Goal: Information Seeking & Learning: Find specific fact

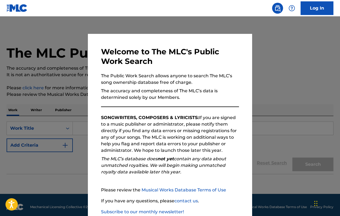
click at [295, 59] on div at bounding box center [170, 124] width 340 height 216
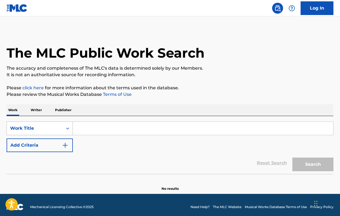
click at [48, 131] on div "Work Title" at bounding box center [34, 128] width 49 height 7
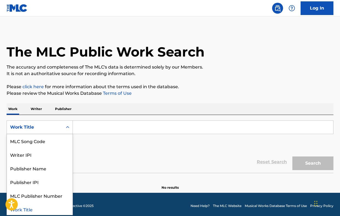
scroll to position [1, 0]
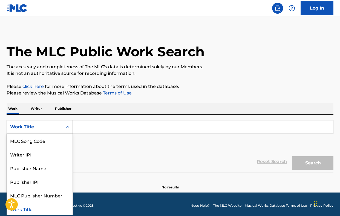
click at [49, 130] on div "Work Title" at bounding box center [34, 127] width 49 height 7
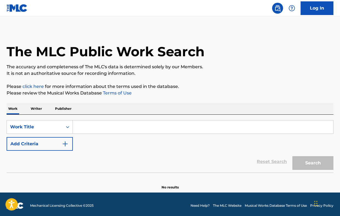
click at [260, 120] on div "Search Form" at bounding box center [203, 127] width 261 height 14
click at [70, 146] on button "Add Criteria" at bounding box center [40, 144] width 66 height 14
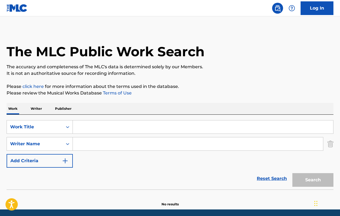
click at [38, 111] on p "Writer" at bounding box center [36, 108] width 15 height 11
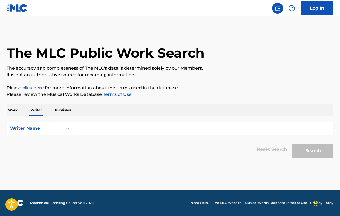
click at [15, 111] on p "Work" at bounding box center [13, 110] width 13 height 11
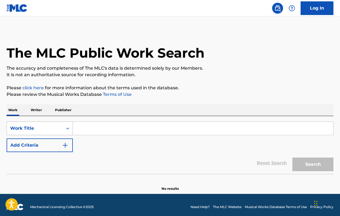
click at [53, 124] on div "Work Title" at bounding box center [35, 128] width 56 height 10
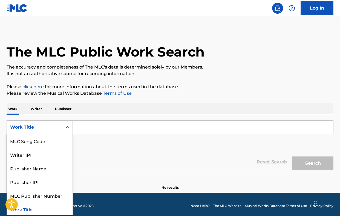
scroll to position [1, 0]
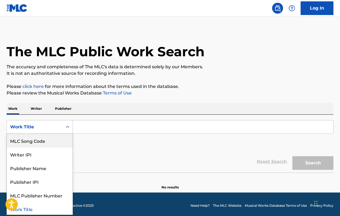
click at [41, 147] on div "MLC Song Code" at bounding box center [40, 141] width 66 height 14
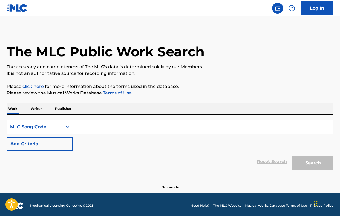
click at [103, 124] on input "Search Form" at bounding box center [203, 127] width 260 height 13
type input "c"
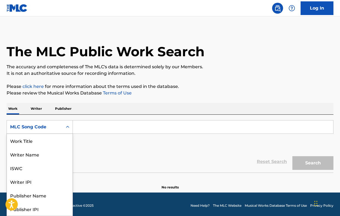
click at [31, 131] on div "MLC Song Code" at bounding box center [35, 127] width 56 height 10
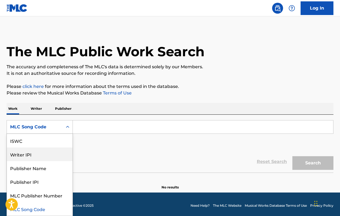
click at [89, 163] on div "Reset Search Search" at bounding box center [170, 162] width 327 height 22
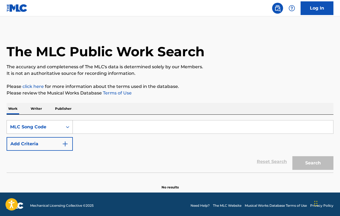
click at [43, 131] on div "MLC Song Code" at bounding box center [35, 127] width 56 height 10
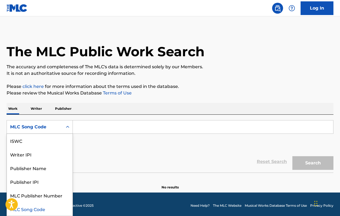
click at [35, 203] on div "MLC Song Code" at bounding box center [40, 210] width 66 height 14
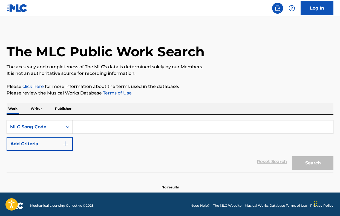
click at [89, 125] on input "Search Form" at bounding box center [203, 127] width 260 height 13
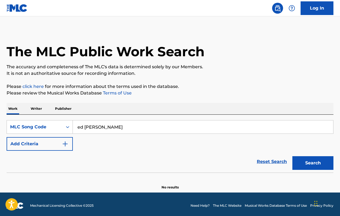
click at [313, 163] on button "Search" at bounding box center [312, 164] width 41 height 14
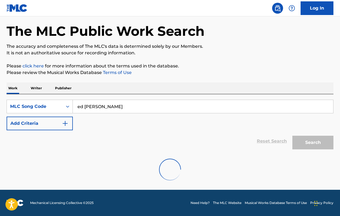
scroll to position [22, 0]
type input "[PERSON_NAME]"
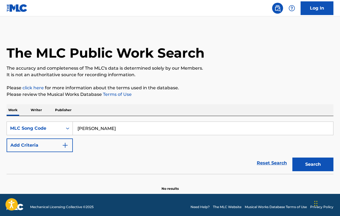
scroll to position [0, 0]
click at [100, 128] on input "[PERSON_NAME]" at bounding box center [203, 128] width 260 height 13
click at [42, 114] on p "Writer" at bounding box center [36, 110] width 15 height 11
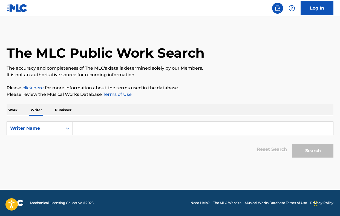
click at [18, 110] on p "Work" at bounding box center [13, 110] width 13 height 11
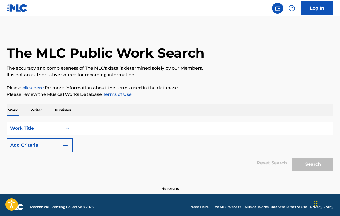
click at [326, 163] on div "Search" at bounding box center [312, 163] width 44 height 22
click at [37, 114] on p "Writer" at bounding box center [36, 110] width 15 height 11
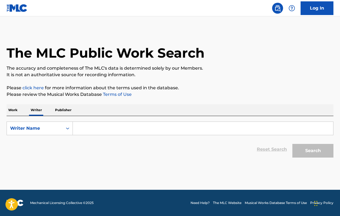
click at [37, 109] on p "Writer" at bounding box center [36, 110] width 15 height 11
click at [14, 111] on p "Work" at bounding box center [13, 110] width 13 height 11
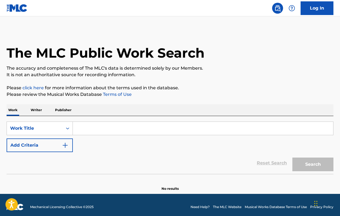
click at [37, 113] on p "Writer" at bounding box center [36, 110] width 15 height 11
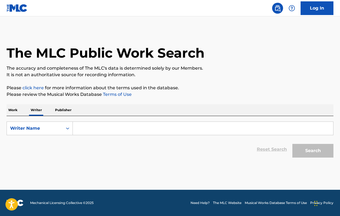
click at [99, 125] on input "Search Form" at bounding box center [203, 128] width 260 height 13
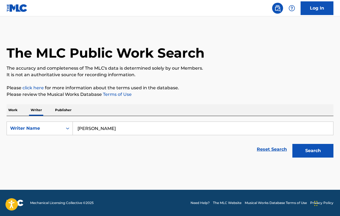
drag, startPoint x: 152, startPoint y: 132, endPoint x: 325, endPoint y: 146, distance: 172.7
click at [325, 145] on button "Search" at bounding box center [312, 151] width 41 height 14
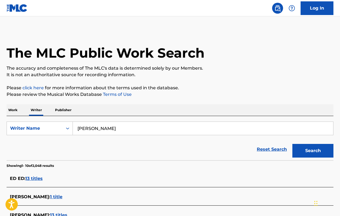
click at [116, 125] on input "[PERSON_NAME]" at bounding box center [203, 128] width 260 height 13
click at [109, 132] on input "[PERSON_NAME]" at bounding box center [203, 128] width 260 height 13
type input "[PERSON_NAME]"
click at [313, 151] on button "Search" at bounding box center [312, 151] width 41 height 14
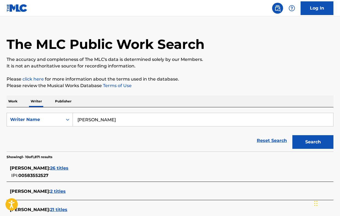
scroll to position [8, 0]
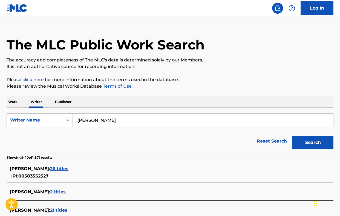
click at [56, 169] on span "26 titles" at bounding box center [59, 168] width 18 height 5
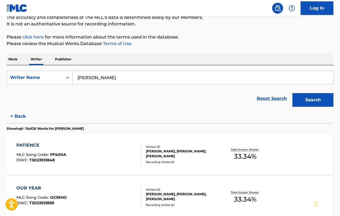
scroll to position [66, 0]
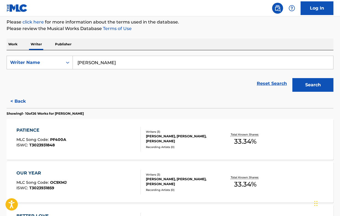
click at [115, 144] on div "PATIENCE MLC Song Code : PF400A ISWC : T3023931848" at bounding box center [78, 139] width 124 height 25
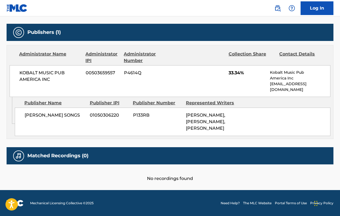
scroll to position [243, 0]
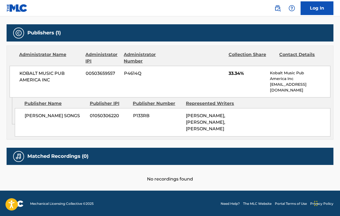
click at [227, 76] on div "KOBALT MUSIC PUB AMERICA INC 00503659557 P4614Q 33.34% Kobalt Music Pub America…" at bounding box center [170, 82] width 321 height 32
drag, startPoint x: 225, startPoint y: 76, endPoint x: 249, endPoint y: 77, distance: 24.4
click at [249, 77] on div "KOBALT MUSIC PUB AMERICA INC 00503659557 P4614Q 33.34% Kobalt Music Pub America…" at bounding box center [170, 82] width 321 height 32
copy span "33.34%"
drag, startPoint x: 18, startPoint y: 72, endPoint x: 53, endPoint y: 81, distance: 35.6
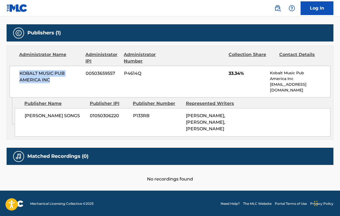
click at [53, 81] on div "KOBALT MUSIC PUB AMERICA INC 00503659557 P4614Q 33.34% Kobalt Music Pub America…" at bounding box center [170, 82] width 321 height 32
copy span "KOBALT MUSIC PUB AMERICA INC"
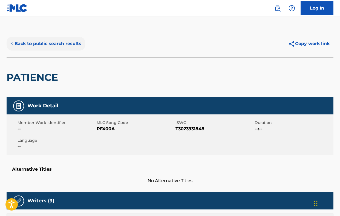
scroll to position [0, 0]
click at [52, 44] on button "< Back to public search results" at bounding box center [46, 44] width 79 height 14
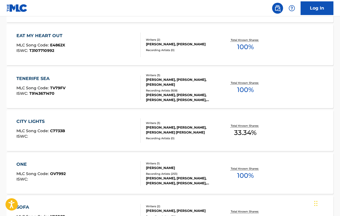
scroll to position [427, 0]
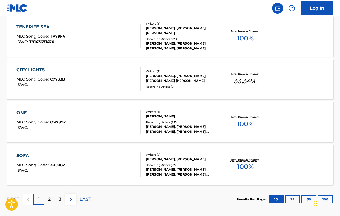
click at [55, 154] on div "SOFA" at bounding box center [40, 156] width 48 height 7
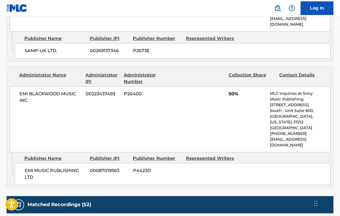
scroll to position [311, 0]
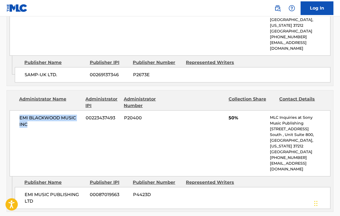
drag, startPoint x: 19, startPoint y: 116, endPoint x: 49, endPoint y: 126, distance: 31.8
click at [49, 126] on span "EMI BLACKWOOD MUSIC INC" at bounding box center [50, 121] width 62 height 13
copy span "EMI BLACKWOOD MUSIC INC"
click at [229, 119] on span "50%" at bounding box center [234, 118] width 10 height 7
drag, startPoint x: 227, startPoint y: 118, endPoint x: 240, endPoint y: 118, distance: 13.1
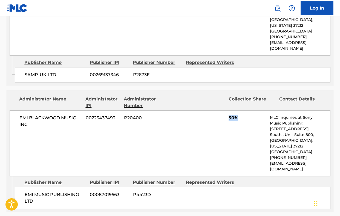
click at [240, 118] on div "EMI [PERSON_NAME] MUSIC INC 00223437493 P20400 50% MLC Inquiries at Sony Music …" at bounding box center [170, 144] width 321 height 66
copy span "50%"
drag, startPoint x: 4, startPoint y: 95, endPoint x: 256, endPoint y: 135, distance: 254.9
click at [256, 135] on div "EMI [PERSON_NAME] MUSIC INC 00223437493 P20400 50% MLC Inquiries at Sony Music …" at bounding box center [170, 144] width 321 height 66
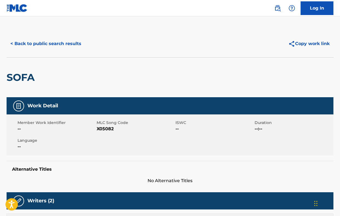
scroll to position [0, 0]
click at [51, 44] on button "< Back to public search results" at bounding box center [46, 44] width 79 height 14
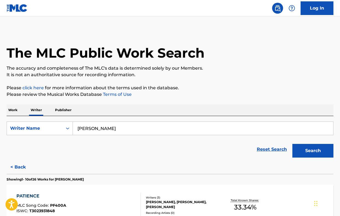
drag, startPoint x: 110, startPoint y: 128, endPoint x: 86, endPoint y: 126, distance: 24.1
click at [86, 127] on input "[PERSON_NAME]" at bounding box center [203, 128] width 260 height 13
type input "e"
type input "The weekend"
click at [313, 151] on button "Search" at bounding box center [312, 151] width 41 height 14
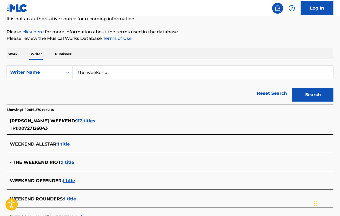
scroll to position [63, 0]
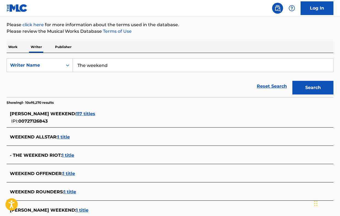
click at [95, 113] on span "117 titles" at bounding box center [85, 113] width 19 height 5
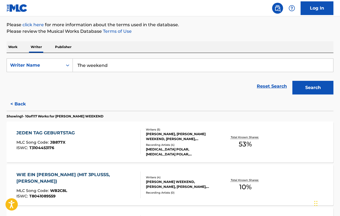
click at [112, 67] on input "The weekend" at bounding box center [203, 65] width 260 height 13
click at [313, 88] on button "Search" at bounding box center [312, 88] width 41 height 14
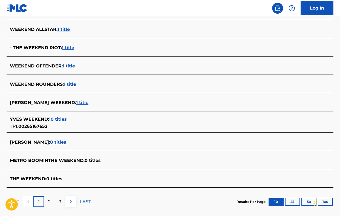
scroll to position [178, 0]
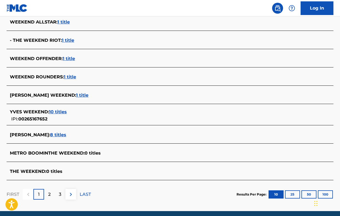
click at [69, 189] on div "FIRST 1 2 3 LAST" at bounding box center [49, 195] width 84 height 28
click at [80, 153] on span "METRO BOOMINTHE WEEKEND :" at bounding box center [47, 153] width 75 height 5
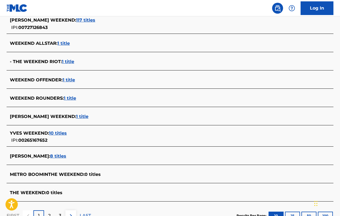
click at [62, 43] on span "1 title" at bounding box center [63, 43] width 12 height 5
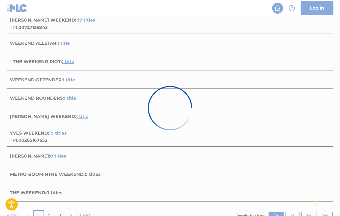
scroll to position [64, 0]
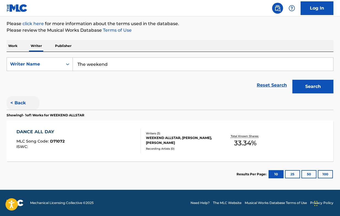
click at [20, 100] on button "< Back" at bounding box center [23, 103] width 33 height 14
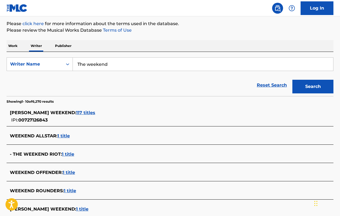
click at [9, 39] on div "The MLC Public Work Search The accuracy and completeness of The MLC's data is d…" at bounding box center [170, 144] width 340 height 357
click at [10, 42] on p "Work" at bounding box center [13, 45] width 13 height 11
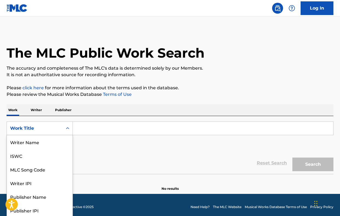
scroll to position [1, 0]
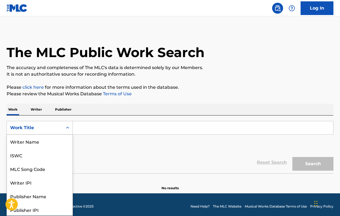
click at [67, 128] on icon "Search Form" at bounding box center [67, 127] width 5 height 5
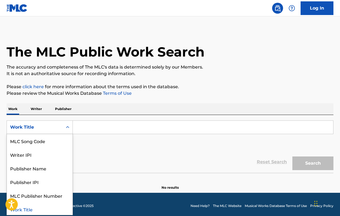
scroll to position [1, 0]
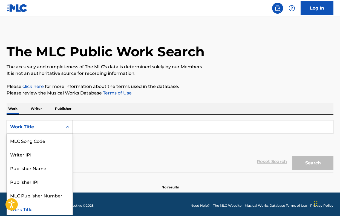
click at [69, 128] on icon "Search Form" at bounding box center [67, 127] width 5 height 5
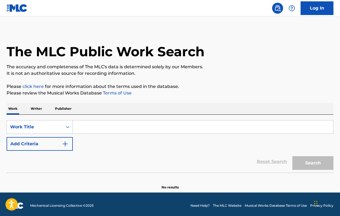
click at [94, 125] on input "Search Form" at bounding box center [203, 127] width 260 height 13
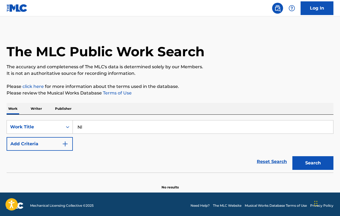
type input "N"
click at [313, 163] on button "Search" at bounding box center [312, 164] width 41 height 14
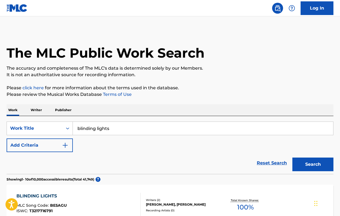
scroll to position [0, 0]
click at [313, 165] on button "Search" at bounding box center [312, 165] width 41 height 14
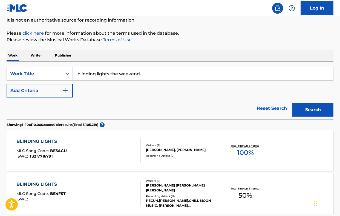
scroll to position [56, 0]
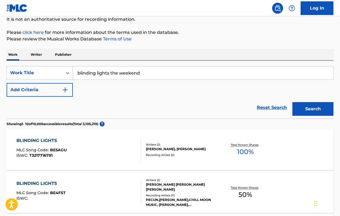
drag, startPoint x: 141, startPoint y: 70, endPoint x: 112, endPoint y: 75, distance: 29.4
click at [112, 75] on input "blinding lights the weekend" at bounding box center [203, 72] width 260 height 13
type input "blinding lights"
click at [62, 56] on p "Publisher" at bounding box center [63, 54] width 20 height 11
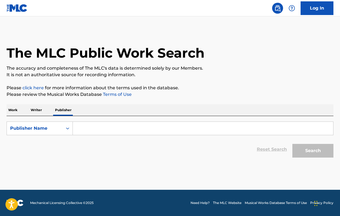
click at [99, 131] on input "Search Form" at bounding box center [203, 128] width 260 height 13
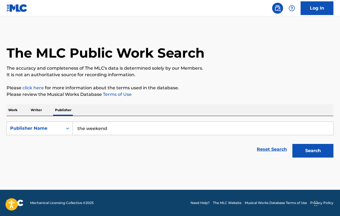
type input "the weekend"
click at [313, 151] on button "Search" at bounding box center [312, 151] width 41 height 14
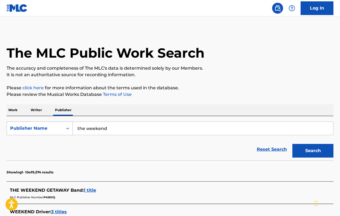
drag, startPoint x: 124, startPoint y: 130, endPoint x: 60, endPoint y: 130, distance: 64.6
click at [60, 130] on div "SearchWithCriteria6107e18c-5c2a-4873-bf0a-13fde19299b3 Publisher Name the weeke…" at bounding box center [170, 129] width 327 height 14
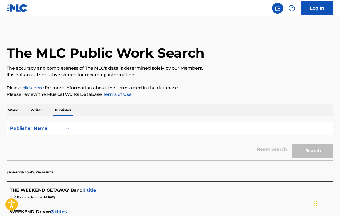
paste input "[PERSON_NAME]"
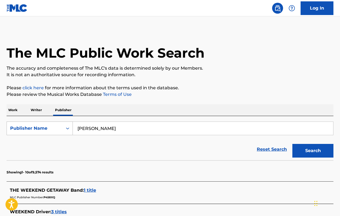
type input "[PERSON_NAME]"
click at [313, 151] on button "Search" at bounding box center [312, 151] width 41 height 14
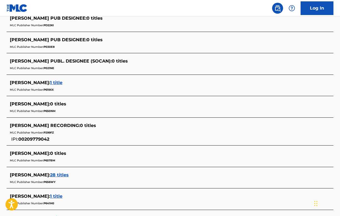
scroll to position [173, 0]
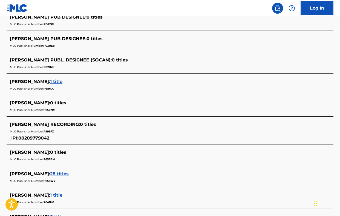
click at [60, 129] on div "MLC Publisher Number: P299FZ" at bounding box center [163, 131] width 306 height 7
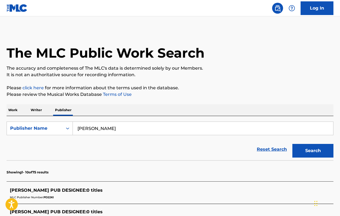
scroll to position [0, 0]
click at [36, 105] on p "Writer" at bounding box center [36, 110] width 15 height 11
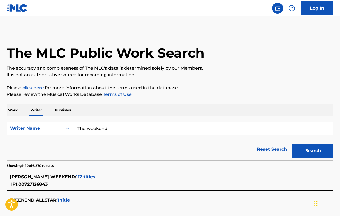
click at [37, 110] on p "Writer" at bounding box center [36, 110] width 15 height 11
drag, startPoint x: 118, startPoint y: 124, endPoint x: 89, endPoint y: 124, distance: 29.6
click at [89, 124] on input "The weekend" at bounding box center [203, 128] width 260 height 13
drag, startPoint x: 117, startPoint y: 129, endPoint x: 65, endPoint y: 128, distance: 52.0
click at [66, 129] on div "SearchWithCriteriae9856be9-feda-43ce-bb8a-e54938141add Writer Name The weekend" at bounding box center [170, 129] width 327 height 14
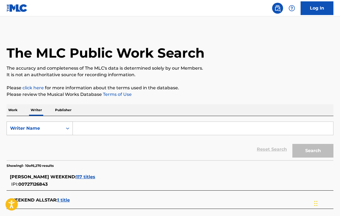
paste input "[PERSON_NAME]"
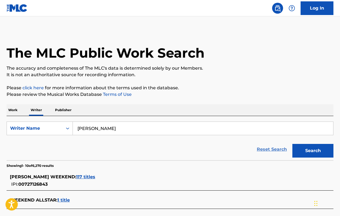
type input "[PERSON_NAME]"
click at [262, 150] on link "Reset Search" at bounding box center [272, 150] width 36 height 12
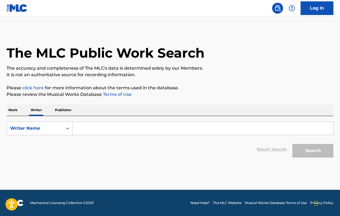
click at [134, 128] on input "Search Form" at bounding box center [203, 128] width 260 height 13
paste input "[PERSON_NAME]"
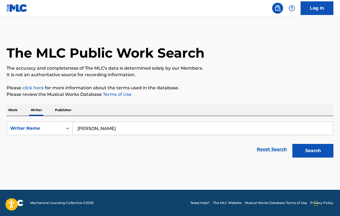
type input "[PERSON_NAME]"
click at [313, 151] on button "Search" at bounding box center [312, 151] width 41 height 14
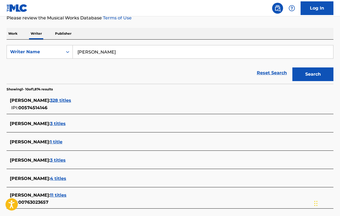
scroll to position [83, 0]
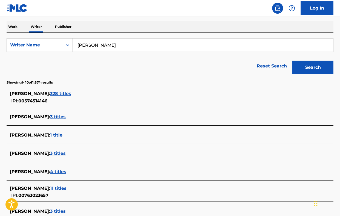
click at [60, 93] on span "328 titles" at bounding box center [60, 93] width 21 height 5
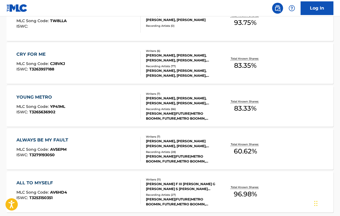
scroll to position [404, 0]
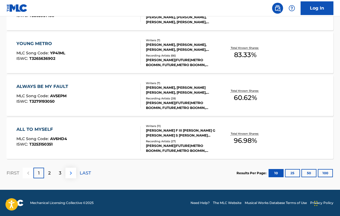
click at [70, 169] on button at bounding box center [70, 173] width 11 height 11
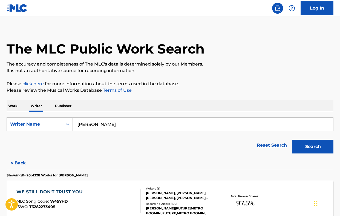
scroll to position [92, 0]
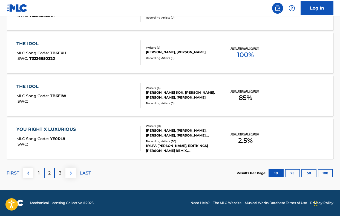
click at [67, 173] on button at bounding box center [70, 173] width 11 height 11
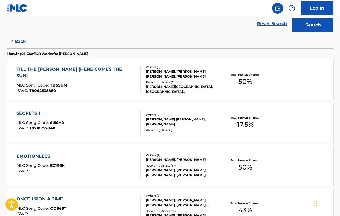
scroll to position [150, 0]
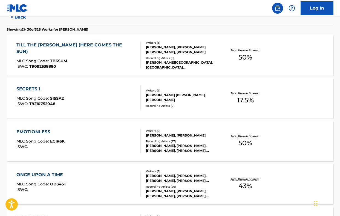
click at [68, 65] on div "ISWC : T9092538880" at bounding box center [76, 67] width 120 height 4
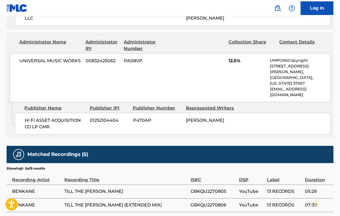
scroll to position [449, 0]
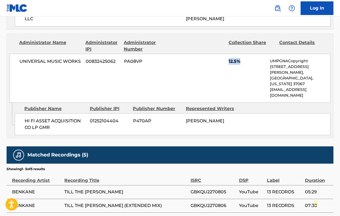
drag, startPoint x: 227, startPoint y: 58, endPoint x: 242, endPoint y: 61, distance: 14.5
click at [242, 61] on div "UNIVERSAL MUSIC WORKS 00832425062 PA08VP 12.5% UMPGNACopyright [STREET_ADDRESS]…" at bounding box center [170, 78] width 321 height 49
copy span "12.5%"
drag, startPoint x: 1, startPoint y: 106, endPoint x: 232, endPoint y: 97, distance: 231.4
click at [232, 97] on div "UNIVERSAL MUSIC WORKS 00832425062 PA08VP 12.5% UMPGNACopyright [STREET_ADDRESS]…" at bounding box center [170, 78] width 321 height 49
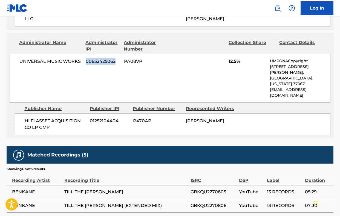
drag, startPoint x: 85, startPoint y: 59, endPoint x: 117, endPoint y: 60, distance: 32.1
click at [117, 60] on div "UNIVERSAL MUSIC WORKS 00832425062 PA08VP 12.5% UMPGNACopyright [STREET_ADDRESS]…" at bounding box center [170, 78] width 321 height 49
copy span "00832425062"
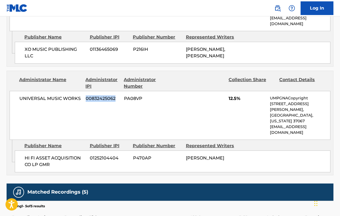
scroll to position [326, 0]
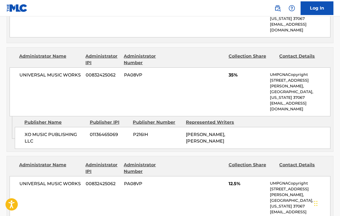
drag, startPoint x: 223, startPoint y: 78, endPoint x: 239, endPoint y: 78, distance: 16.1
click at [239, 78] on div "UNIVERSAL MUSIC WORKS 00832425062 PA08VP 35% UMPGNACopyright [STREET_ADDRESS][P…" at bounding box center [170, 92] width 321 height 49
drag, startPoint x: 226, startPoint y: 73, endPoint x: 239, endPoint y: 73, distance: 13.1
click at [239, 73] on div "UNIVERSAL MUSIC WORKS 00832425062 PA08VP 35% UMPGNACopyright [STREET_ADDRESS][P…" at bounding box center [170, 92] width 321 height 49
copy span "35%"
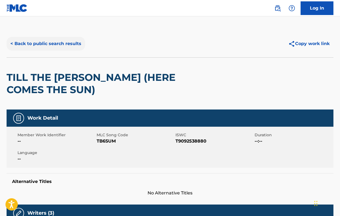
scroll to position [0, 0]
click at [23, 42] on button "< Back to public search results" at bounding box center [46, 44] width 79 height 14
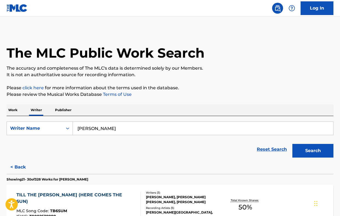
drag, startPoint x: 118, startPoint y: 129, endPoint x: 63, endPoint y: 120, distance: 56.0
click at [63, 120] on div "SearchWithCriteriae9856be9-feda-43ce-bb8a-e54938141add Writer Name [PERSON_NAME…" at bounding box center [170, 138] width 327 height 44
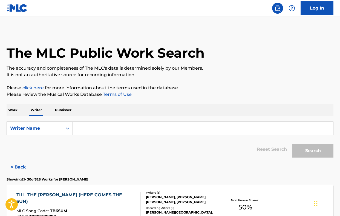
click at [178, 137] on form "SearchWithCriteriae9856be9-feda-43ce-bb8a-e54938141add Writer Name Reset Search…" at bounding box center [170, 141] width 327 height 39
click at [176, 127] on input "Search Form" at bounding box center [203, 128] width 260 height 13
paste input ": [PERSON_NAME]"
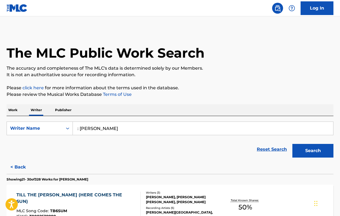
type input ": [PERSON_NAME]"
click at [313, 151] on button "Search" at bounding box center [312, 151] width 41 height 14
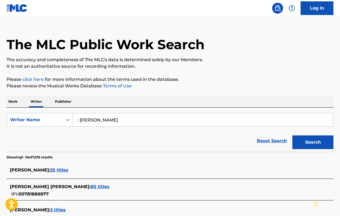
scroll to position [8, 0]
click at [61, 171] on span "25 titles" at bounding box center [59, 170] width 18 height 5
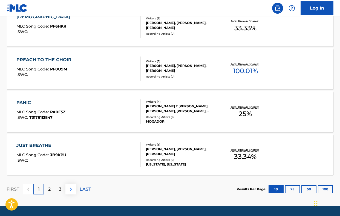
click at [69, 188] on img at bounding box center [71, 189] width 7 height 7
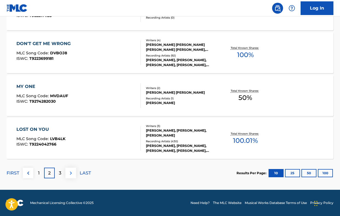
click at [70, 172] on img at bounding box center [71, 173] width 7 height 7
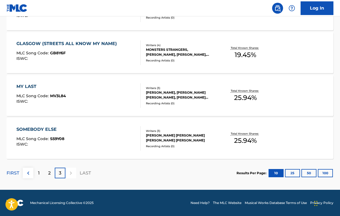
scroll to position [239, 0]
click at [75, 130] on div "SOMEBODY ELSE MLC Song Code : S59Y08 ISWC :" at bounding box center [78, 138] width 124 height 25
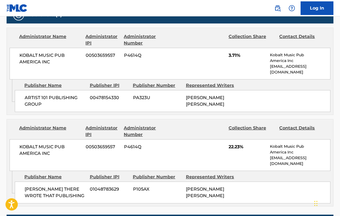
scroll to position [264, 0]
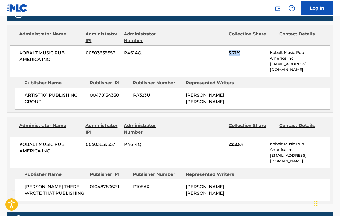
drag, startPoint x: 225, startPoint y: 51, endPoint x: 250, endPoint y: 51, distance: 25.2
click at [250, 51] on div "KOBALT MUSIC PUB AMERICA INC 00503659557 P4614Q 3.71% Kobalt Music Pub America …" at bounding box center [170, 61] width 321 height 32
copy span "3.71%"
drag, startPoint x: 0, startPoint y: 121, endPoint x: 224, endPoint y: 57, distance: 232.3
click at [224, 57] on div "KOBALT MUSIC PUB AMERICA INC 00503659557 P4614Q 3.71% Kobalt Music Pub America …" at bounding box center [170, 61] width 321 height 32
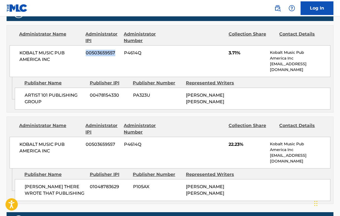
drag, startPoint x: 115, startPoint y: 51, endPoint x: 85, endPoint y: 51, distance: 29.3
click at [86, 51] on span "00503659557" at bounding box center [101, 53] width 30 height 7
copy span "00503659557"
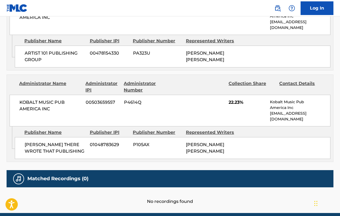
scroll to position [315, 0]
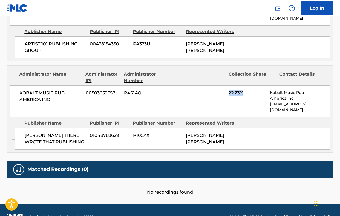
drag, startPoint x: 228, startPoint y: 91, endPoint x: 247, endPoint y: 91, distance: 18.9
click at [247, 91] on div "KOBALT MUSIC PUB AMERICA INC 00503659557 P4614Q 22.23% Kobalt Music Pub America…" at bounding box center [170, 102] width 321 height 32
copy span "22.23%"
click at [219, 108] on div "KOBALT MUSIC PUB AMERICA INC 00503659557 P4614Q 22.23% Kobalt Music Pub America…" at bounding box center [170, 102] width 321 height 32
click at [136, 91] on span "P4614Q" at bounding box center [132, 93] width 17 height 7
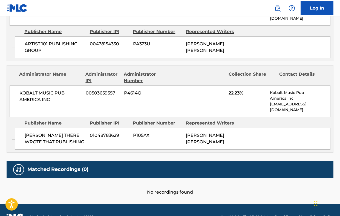
click at [41, 99] on span "KOBALT MUSIC PUB AMERICA INC" at bounding box center [50, 96] width 62 height 13
drag, startPoint x: 20, startPoint y: 93, endPoint x: 61, endPoint y: 100, distance: 41.7
click at [61, 100] on span "KOBALT MUSIC PUB AMERICA INC" at bounding box center [50, 96] width 62 height 13
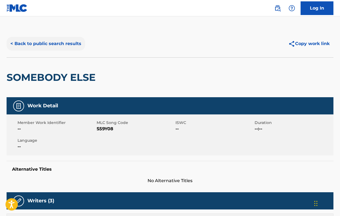
scroll to position [0, 0]
click at [58, 41] on button "< Back to public search results" at bounding box center [46, 44] width 79 height 14
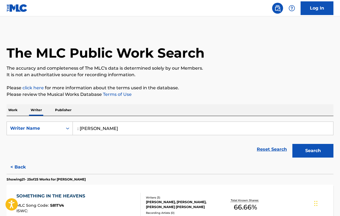
click at [132, 132] on input ": [PERSON_NAME]" at bounding box center [203, 128] width 260 height 13
drag, startPoint x: 132, startPoint y: 131, endPoint x: 85, endPoint y: 130, distance: 47.1
click at [85, 130] on input ": [PERSON_NAME]" at bounding box center [203, 128] width 260 height 13
type input ":"
type input "bad habbits"
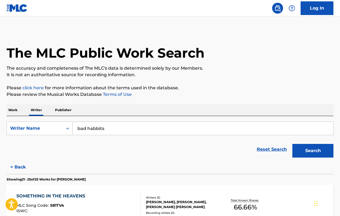
click at [313, 151] on button "Search" at bounding box center [312, 151] width 41 height 14
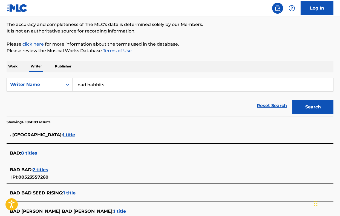
scroll to position [51, 0]
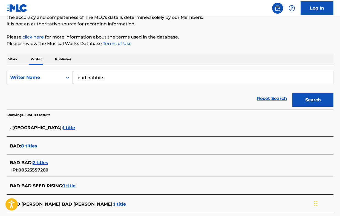
click at [13, 57] on p "Work" at bounding box center [13, 59] width 13 height 11
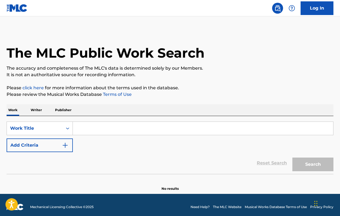
click at [95, 126] on input "Search Form" at bounding box center [203, 128] width 260 height 13
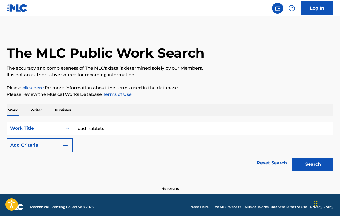
type input "bad habbits"
click at [313, 165] on button "Search" at bounding box center [312, 165] width 41 height 14
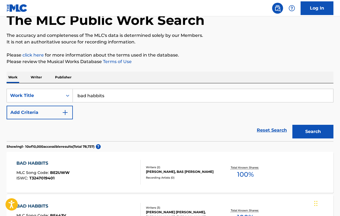
scroll to position [37, 0]
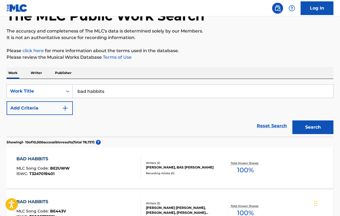
click at [44, 157] on div "BAD HABBITS" at bounding box center [42, 159] width 53 height 7
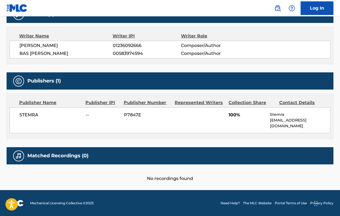
scroll to position [187, 0]
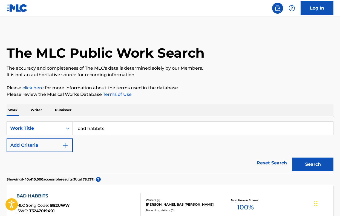
click at [39, 112] on p "Writer" at bounding box center [36, 110] width 15 height 11
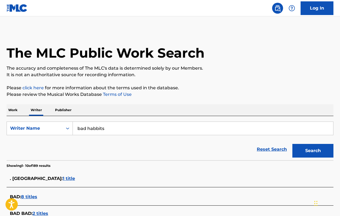
drag, startPoint x: 116, startPoint y: 127, endPoint x: 83, endPoint y: 122, distance: 33.2
click at [84, 123] on input "bad habbits" at bounding box center [203, 128] width 260 height 13
type input "[PERSON_NAME]"
click at [313, 151] on button "Search" at bounding box center [312, 151] width 41 height 14
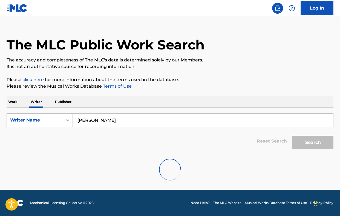
scroll to position [8, 0]
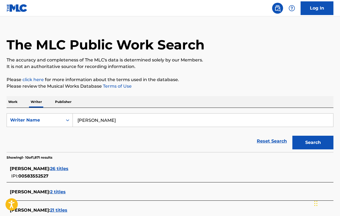
click at [57, 169] on span "26 titles" at bounding box center [59, 168] width 18 height 5
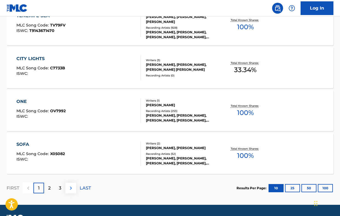
click at [72, 191] on img at bounding box center [71, 188] width 7 height 7
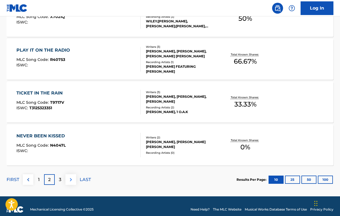
click at [71, 179] on img at bounding box center [71, 180] width 7 height 7
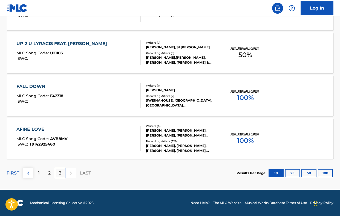
click at [57, 174] on div "3" at bounding box center [60, 173] width 11 height 11
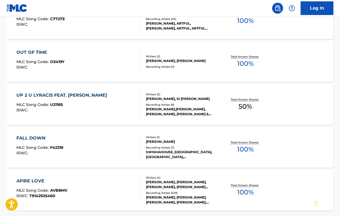
scroll to position [245, 0]
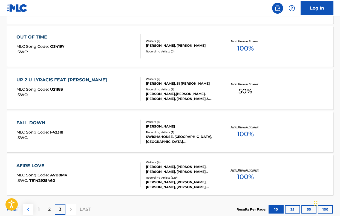
click at [31, 208] on button at bounding box center [28, 209] width 11 height 11
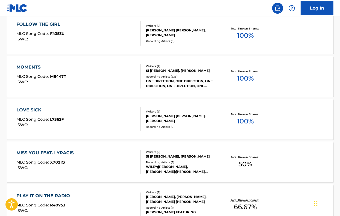
scroll to position [310, 0]
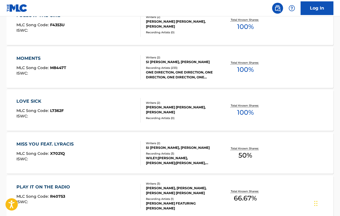
click at [56, 123] on div "LOVE SICK MLC Song Code : L7362F ISWC : Writers ( 2 ) [PERSON_NAME] [PERSON_NAM…" at bounding box center [170, 110] width 327 height 41
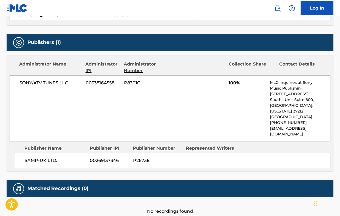
scroll to position [227, 0]
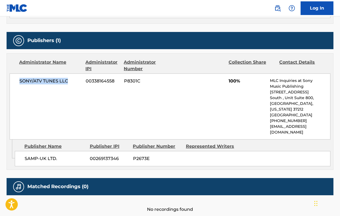
drag, startPoint x: 18, startPoint y: 80, endPoint x: 76, endPoint y: 80, distance: 57.7
click at [76, 80] on div "SONY/ATV TUNES LLC 00338164558 P8301C 100% MLC Inquiries at Sony Music Publishi…" at bounding box center [170, 107] width 321 height 66
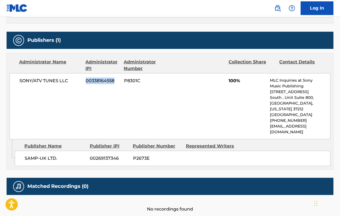
drag, startPoint x: 83, startPoint y: 80, endPoint x: 113, endPoint y: 84, distance: 30.0
click at [113, 84] on div "SONY/ATV TUNES LLC 00338164558 P8301C 100% MLC Inquiries at Sony Music Publishi…" at bounding box center [170, 106] width 321 height 66
click at [218, 95] on div "SONY/ATV TUNES LLC 00338164558 P8301C 100% MLC Inquiries at Sony Music Publishi…" at bounding box center [170, 106] width 321 height 66
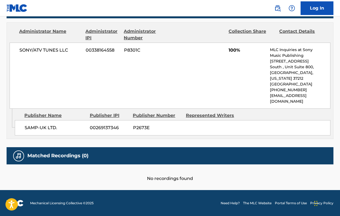
scroll to position [258, 0]
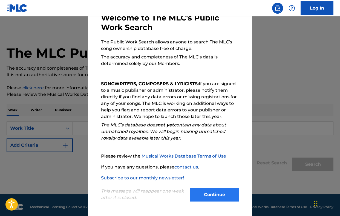
scroll to position [34, 0]
click at [218, 191] on button "Continue" at bounding box center [214, 195] width 49 height 14
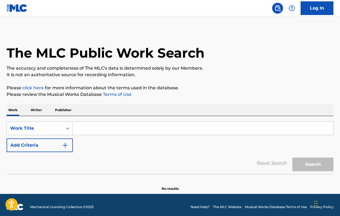
click at [37, 109] on p "Writer" at bounding box center [36, 110] width 15 height 11
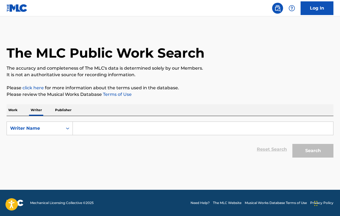
click at [90, 126] on input "Search Form" at bounding box center [203, 128] width 260 height 13
click at [68, 112] on p "Publisher" at bounding box center [63, 110] width 20 height 11
click at [40, 112] on p "Writer" at bounding box center [36, 110] width 15 height 11
click at [8, 111] on p "Work" at bounding box center [13, 110] width 13 height 11
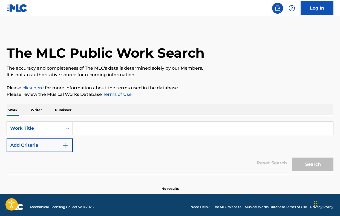
click at [100, 130] on input "Search Form" at bounding box center [203, 128] width 260 height 13
type input "e"
type input "T"
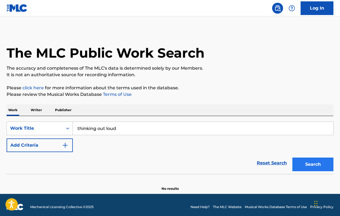
type input "thinking out loud"
click at [319, 164] on button "Search" at bounding box center [312, 165] width 41 height 14
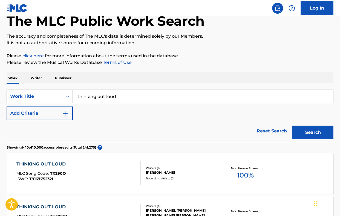
scroll to position [29, 0]
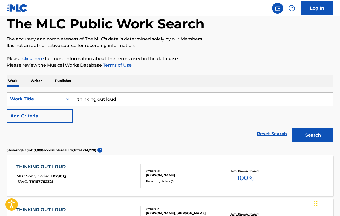
click at [38, 83] on p "Writer" at bounding box center [36, 80] width 15 height 11
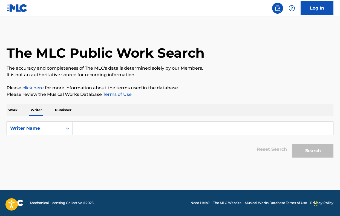
click at [200, 129] on input "Search Form" at bounding box center [203, 128] width 260 height 13
paste input "Ed Sheeran, Amy Wadge Sony music"
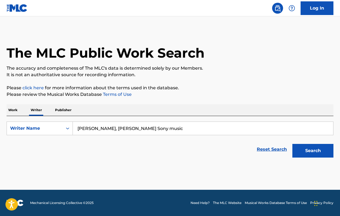
drag, startPoint x: 182, startPoint y: 130, endPoint x: 141, endPoint y: 130, distance: 41.0
click at [141, 130] on input "Ed Sheeran, Amy Wadge Sony music" at bounding box center [203, 128] width 260 height 13
click at [306, 147] on button "Search" at bounding box center [312, 151] width 41 height 14
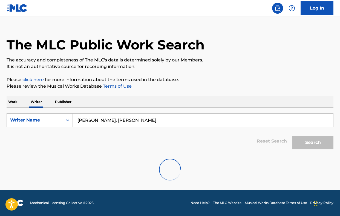
scroll to position [8, 0]
click at [104, 120] on input "Ed Sheeran, Amy Wadge" at bounding box center [203, 120] width 260 height 13
drag, startPoint x: 104, startPoint y: 120, endPoint x: 69, endPoint y: 120, distance: 34.8
click at [69, 120] on div "SearchWithCriteria429f1620-68f1-4d03-8851-b01ca040e81b Writer Name Ed Sheeran, …" at bounding box center [170, 121] width 327 height 14
drag, startPoint x: 271, startPoint y: 118, endPoint x: 271, endPoint y: 114, distance: 4.1
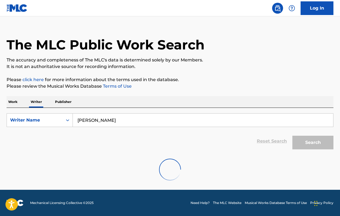
click at [271, 118] on input "Amy Wadge" at bounding box center [203, 120] width 260 height 13
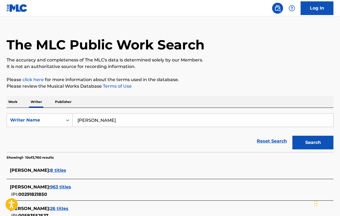
scroll to position [57, 0]
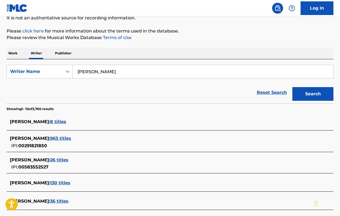
type input "Amy Wadge"
click at [47, 138] on span "AMY VICTORIA WADGE :" at bounding box center [30, 138] width 40 height 5
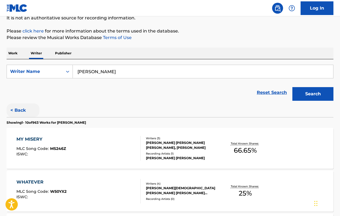
click at [25, 111] on button "< Back" at bounding box center [23, 111] width 33 height 14
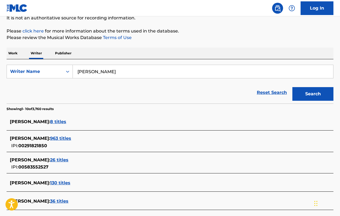
scroll to position [76, 0]
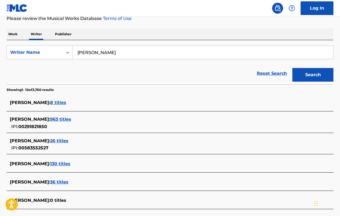
click at [28, 137] on div "ED SHEERAN : 26 titles IPI: 00583552527" at bounding box center [170, 144] width 327 height 19
click at [29, 139] on span "ED SHEERAN :" at bounding box center [30, 140] width 40 height 5
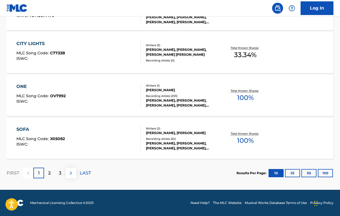
click at [71, 172] on img at bounding box center [71, 173] width 7 height 7
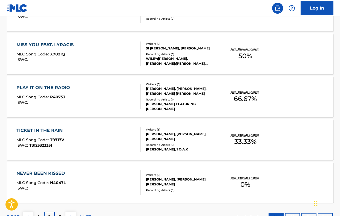
scroll to position [436, 0]
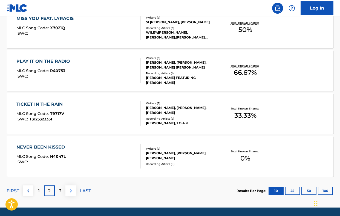
click at [68, 189] on img at bounding box center [71, 191] width 7 height 7
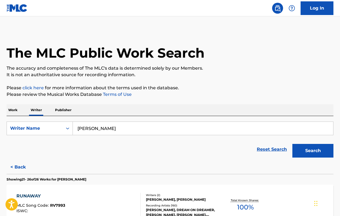
scroll to position [0, 0]
click at [16, 164] on button "< Back" at bounding box center [23, 168] width 33 height 14
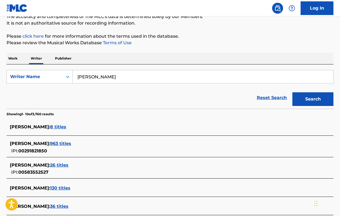
scroll to position [21, 0]
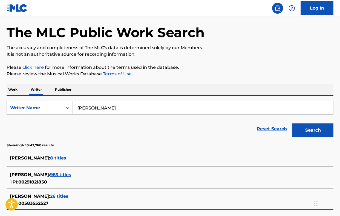
click at [66, 158] on span "8 titles" at bounding box center [58, 158] width 16 height 5
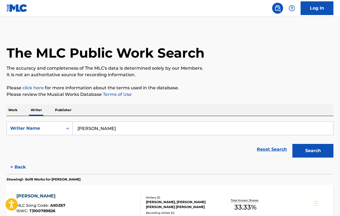
scroll to position [0, 0]
click at [66, 109] on p "Publisher" at bounding box center [63, 110] width 20 height 11
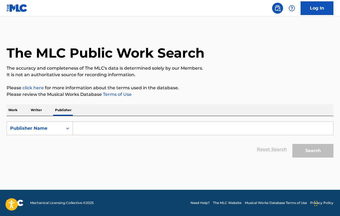
click at [98, 123] on input "Search Form" at bounding box center [203, 128] width 260 height 13
paste input "Ed Sheeran, Amy Wadge Sony music"
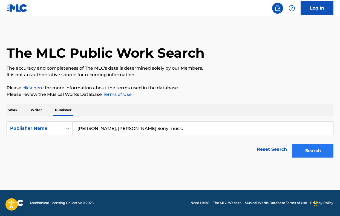
type input "Ed Sheeran, Amy Wadge Sony music"
click at [299, 148] on button "Search" at bounding box center [312, 151] width 41 height 14
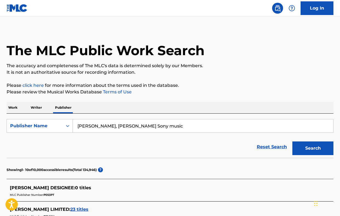
scroll to position [50, 0]
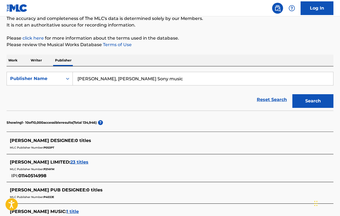
click at [76, 162] on span "23 titles" at bounding box center [79, 162] width 18 height 5
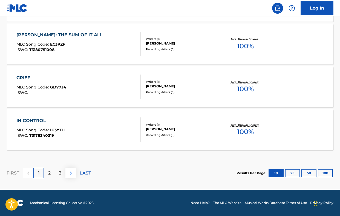
click at [72, 173] on img at bounding box center [71, 173] width 7 height 7
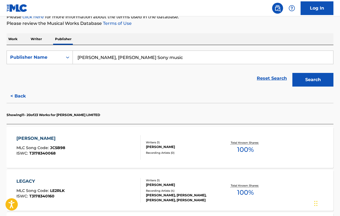
scroll to position [72, 0]
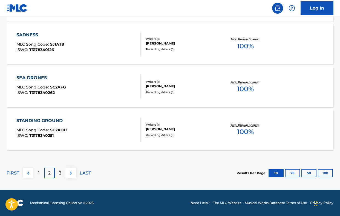
click at [70, 175] on img at bounding box center [71, 173] width 7 height 7
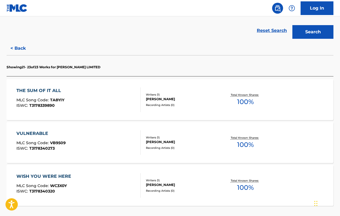
scroll to position [115, 0]
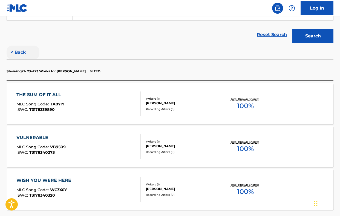
click at [24, 49] on button "< Back" at bounding box center [23, 53] width 33 height 14
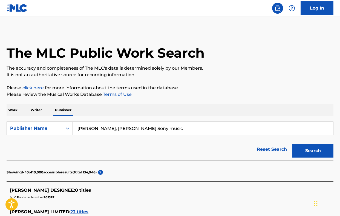
scroll to position [0, 0]
click at [172, 126] on input "Ed Sheeran, Amy Wadge Sony music" at bounding box center [203, 128] width 260 height 13
drag, startPoint x: 170, startPoint y: 127, endPoint x: 72, endPoint y: 128, distance: 97.4
click at [72, 128] on div "SearchWithCriteria027cc412-1c58-484e-81c6-03e70397c39c Publisher Name Ed Sheera…" at bounding box center [170, 129] width 327 height 14
type input "sony music"
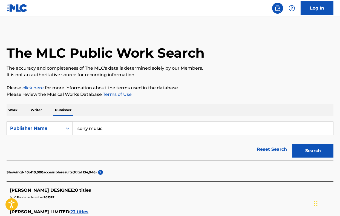
click at [313, 151] on button "Search" at bounding box center [312, 151] width 41 height 14
click at [34, 112] on p "Writer" at bounding box center [36, 110] width 15 height 11
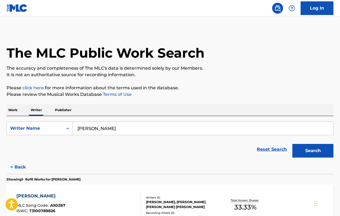
drag, startPoint x: 107, startPoint y: 129, endPoint x: 75, endPoint y: 126, distance: 32.7
click at [76, 128] on input "Amy Wadge" at bounding box center [203, 128] width 260 height 13
type input "ed she"
click at [14, 111] on p "Work" at bounding box center [13, 110] width 13 height 11
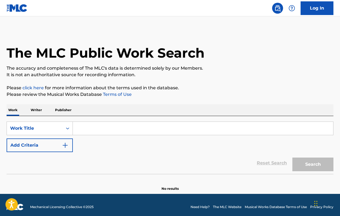
click at [88, 130] on input "Search Form" at bounding box center [203, 128] width 260 height 13
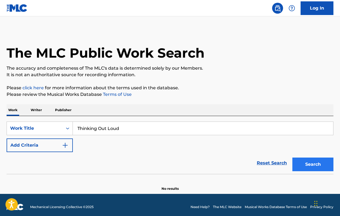
type input "Thinking Out Loud"
click at [316, 162] on button "Search" at bounding box center [312, 165] width 41 height 14
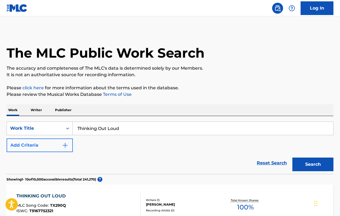
click at [60, 148] on button "Add Criteria" at bounding box center [40, 146] width 66 height 14
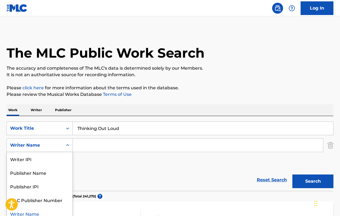
click at [67, 145] on icon "Search Form" at bounding box center [67, 145] width 5 height 5
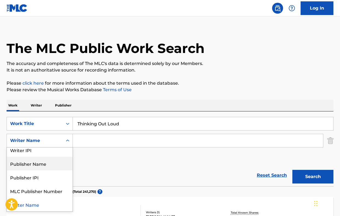
scroll to position [4, 0]
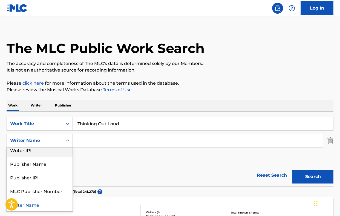
click at [53, 137] on div "Writer Name" at bounding box center [35, 141] width 56 height 10
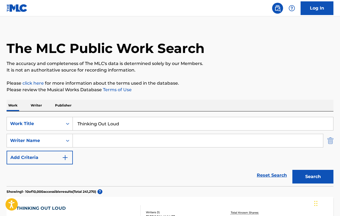
click at [332, 141] on img "Search Form" at bounding box center [330, 141] width 6 height 14
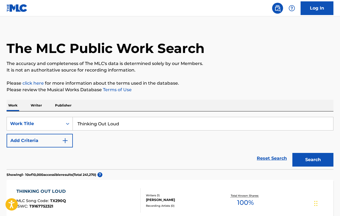
click at [34, 106] on p "Writer" at bounding box center [36, 105] width 15 height 11
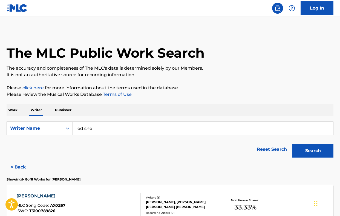
click at [15, 111] on p "Work" at bounding box center [13, 110] width 13 height 11
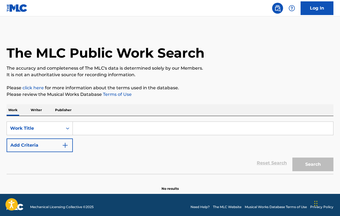
click at [97, 127] on input "Search Form" at bounding box center [203, 128] width 260 height 13
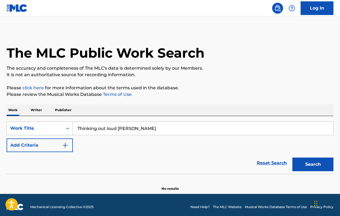
type input "Thinking out loud Ed Sheehan"
drag, startPoint x: 281, startPoint y: 176, endPoint x: 312, endPoint y: 167, distance: 32.5
click at [312, 167] on button "Search" at bounding box center [312, 165] width 41 height 14
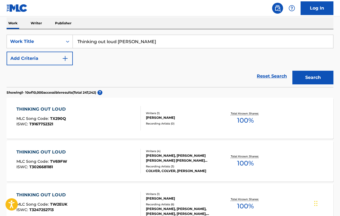
scroll to position [88, 0]
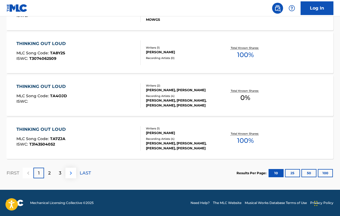
click at [68, 172] on img at bounding box center [71, 173] width 7 height 7
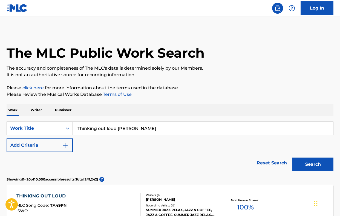
scroll to position [0, 0]
click at [35, 109] on p "Writer" at bounding box center [36, 110] width 15 height 11
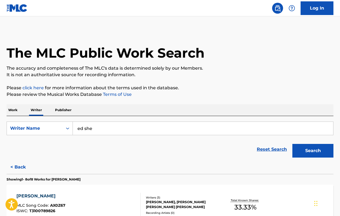
click at [115, 131] on input "ed she" at bounding box center [203, 128] width 260 height 13
type input "[PERSON_NAME]"
click at [311, 152] on button "Search" at bounding box center [312, 151] width 41 height 14
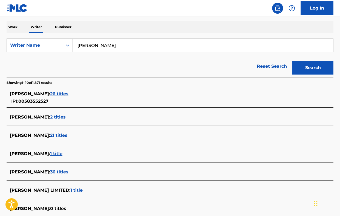
scroll to position [69, 0]
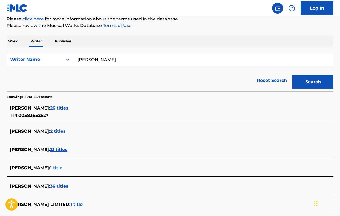
click at [53, 108] on span "26 titles" at bounding box center [59, 108] width 18 height 5
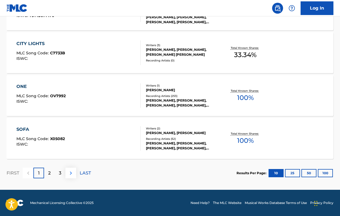
click at [70, 172] on img at bounding box center [71, 173] width 7 height 7
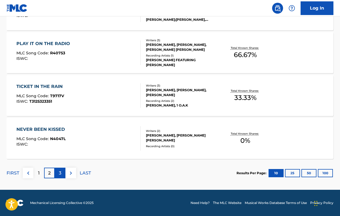
click at [59, 173] on p "3" at bounding box center [60, 173] width 2 height 7
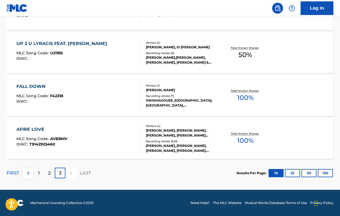
scroll to position [282, 0]
click at [72, 173] on div at bounding box center [70, 173] width 11 height 11
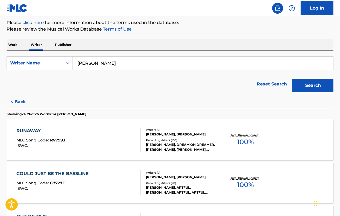
scroll to position [70, 0]
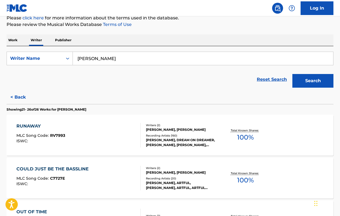
click at [235, 147] on div "RUNAWAY MLC Song Code : RV7993 ISWC : Writers ( 2 ) PHARRELL L WILLIAMS, ED SHE…" at bounding box center [170, 135] width 327 height 41
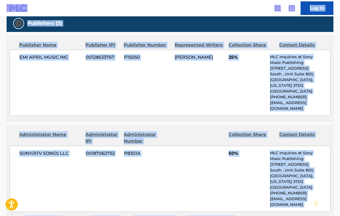
scroll to position [245, 0]
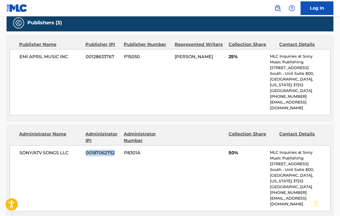
drag, startPoint x: 85, startPoint y: 153, endPoint x: 121, endPoint y: 153, distance: 36.4
click at [121, 153] on div "SONY/ATV SONGS LLC 00187062752 P8301A 50% MLC Inquiries at Sony Music Publishin…" at bounding box center [170, 179] width 321 height 66
copy span "00187062752"
